Goal: Check status: Check status

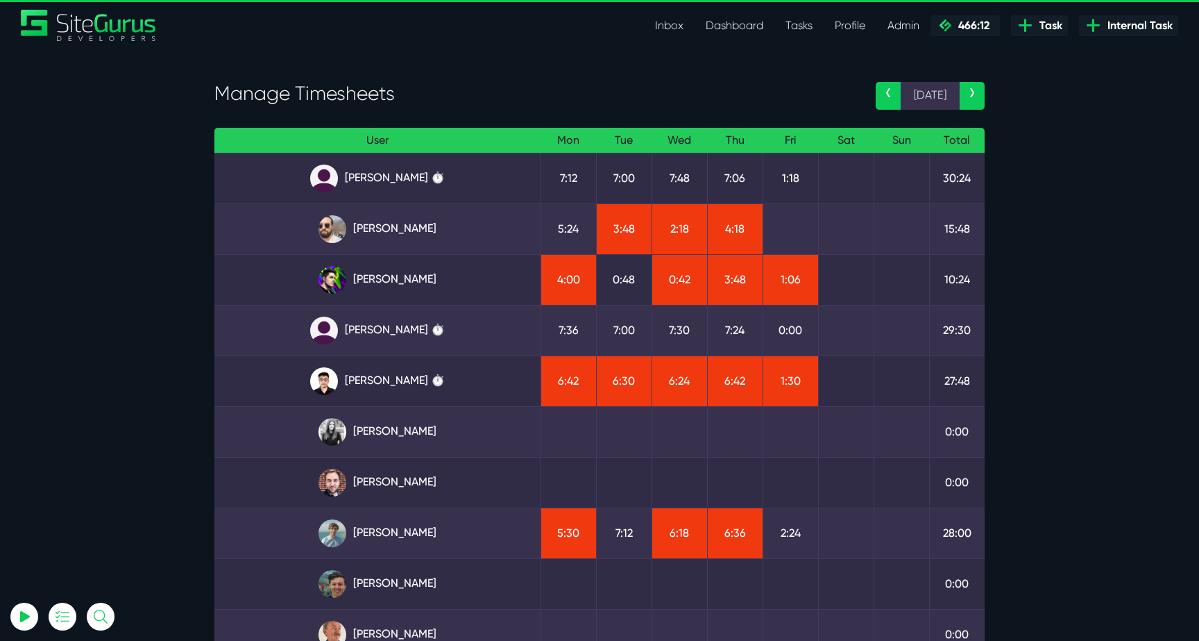
click at [414, 280] on link "[PERSON_NAME]" at bounding box center [378, 280] width 304 height 28
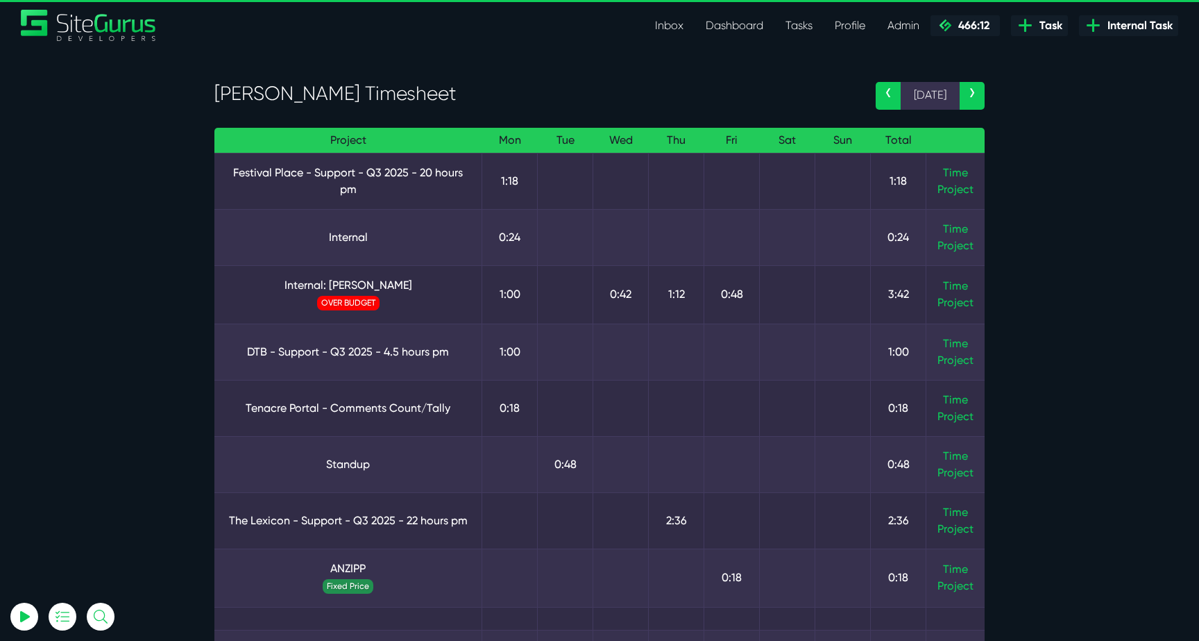
click at [953, 275] on td "Time Project" at bounding box center [956, 294] width 59 height 58
click at [953, 286] on link "Time" at bounding box center [955, 285] width 25 height 13
